Goal: Information Seeking & Learning: Understand process/instructions

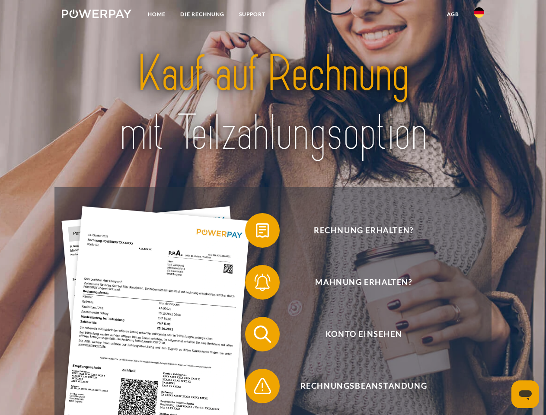
click at [96, 15] on img at bounding box center [97, 14] width 70 height 9
click at [479, 15] on img at bounding box center [478, 12] width 10 height 10
click at [452, 14] on link "agb" at bounding box center [452, 14] width 27 height 16
click at [256, 232] on span at bounding box center [249, 230] width 43 height 43
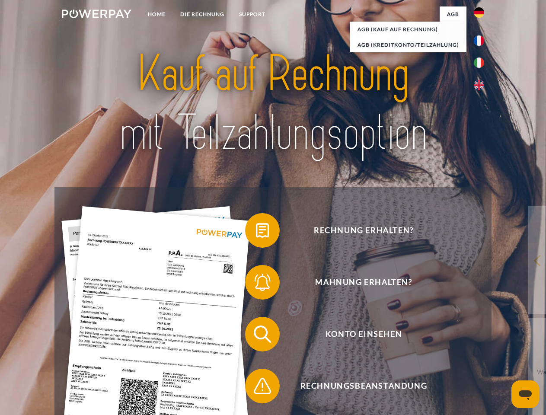
click at [256, 284] on span at bounding box center [249, 281] width 43 height 43
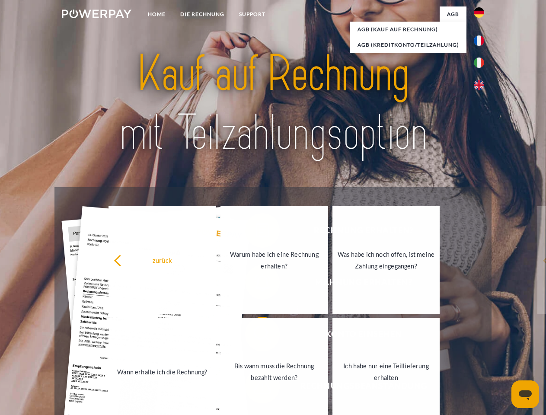
click at [256, 336] on link "Bis wann muss die Rechnung bezahlt werden?" at bounding box center [274, 371] width 108 height 108
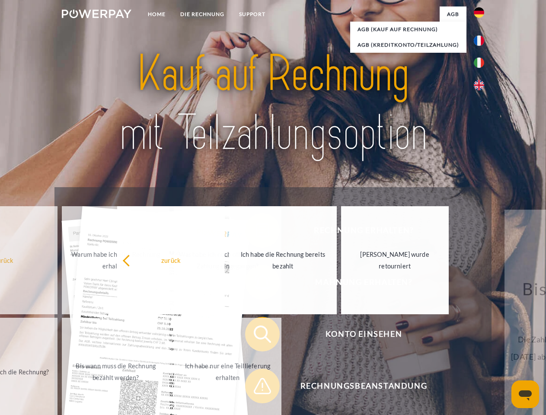
click at [256, 387] on span at bounding box center [249, 385] width 43 height 43
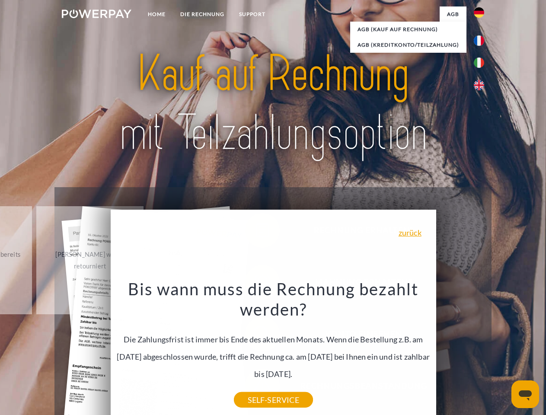
click at [525, 394] on icon "Messaging-Fenster öffnen" at bounding box center [524, 395] width 13 height 10
